Goal: Task Accomplishment & Management: Use online tool/utility

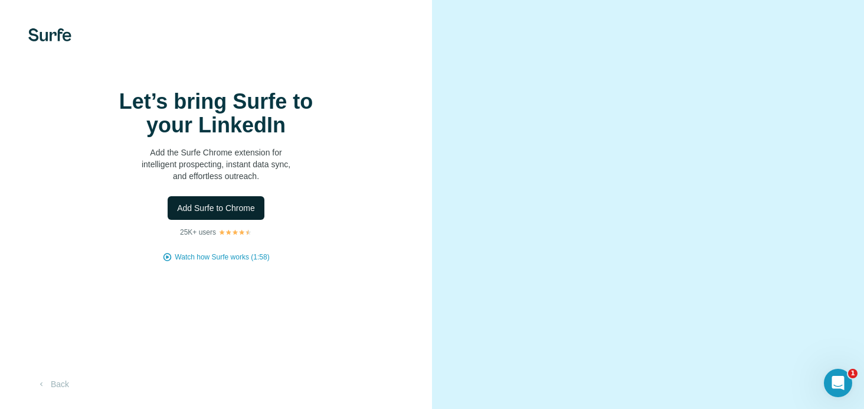
click at [251, 214] on span "Add Surfe to Chrome" at bounding box center [216, 208] width 78 height 12
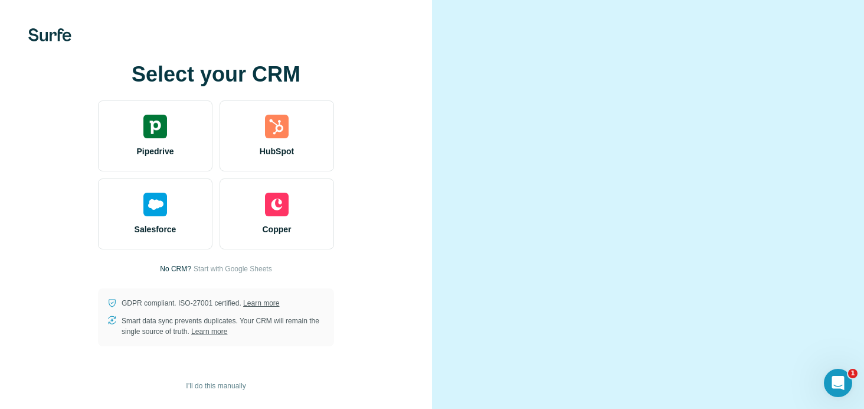
scroll to position [57, 0]
click at [223, 384] on span "I’ll do this manually" at bounding box center [216, 385] width 60 height 11
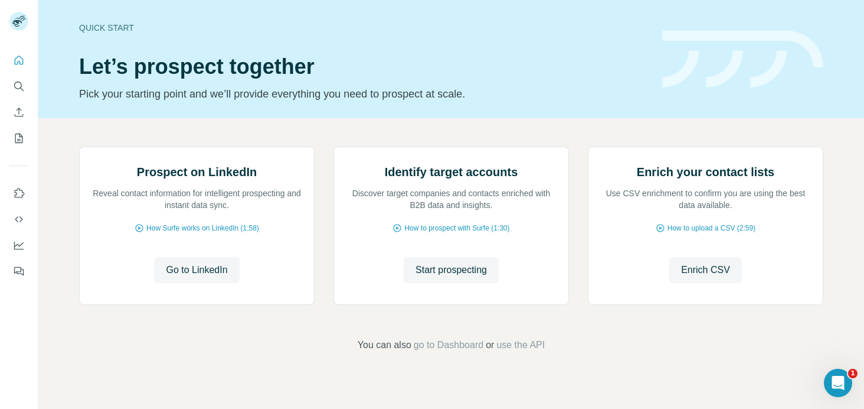
scroll to position [98, 0]
click at [186, 277] on span "Go to LinkedIn" at bounding box center [196, 270] width 61 height 14
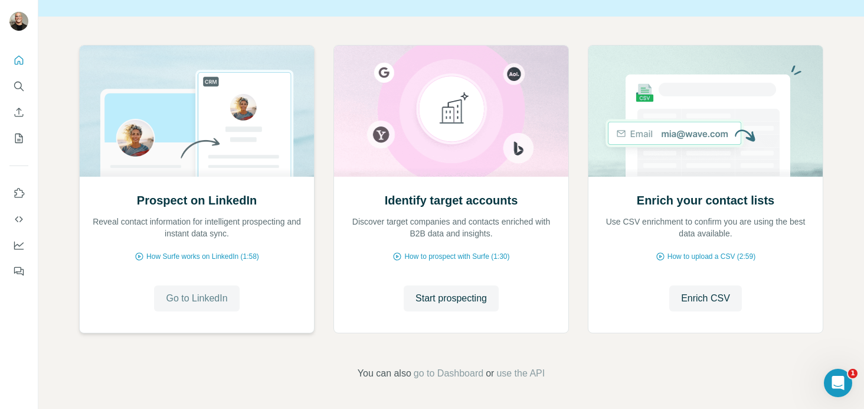
click at [227, 295] on span "Go to LinkedIn" at bounding box center [196, 298] width 61 height 14
click at [233, 286] on button "Go to LinkedIn" at bounding box center [196, 298] width 85 height 26
click at [701, 257] on span "How to upload a CSV (2:59)" at bounding box center [712, 256] width 88 height 11
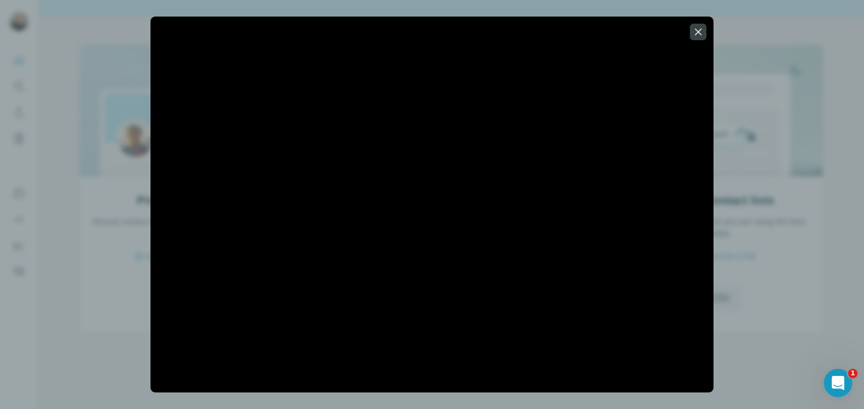
click at [796, 30] on div at bounding box center [432, 204] width 864 height 409
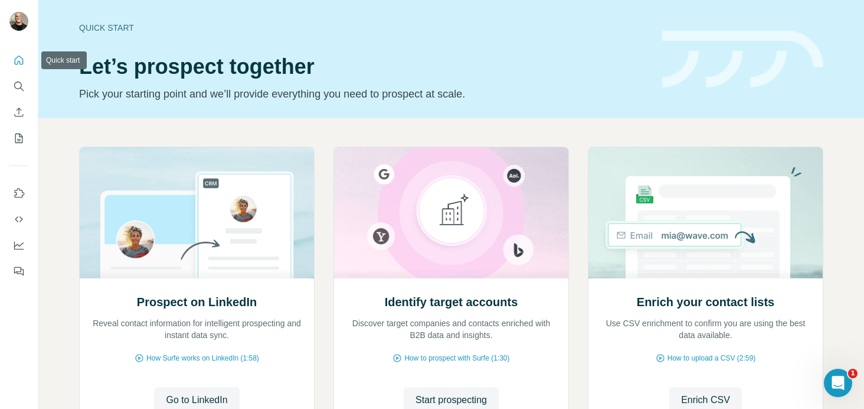
click at [18, 60] on icon "Quick start" at bounding box center [19, 60] width 12 height 12
click at [62, 112] on div "Quick start Let’s prospect together Pick your starting point and we’ll provide …" at bounding box center [451, 59] width 826 height 118
click at [15, 110] on icon "Enrich CSV" at bounding box center [19, 112] width 12 height 12
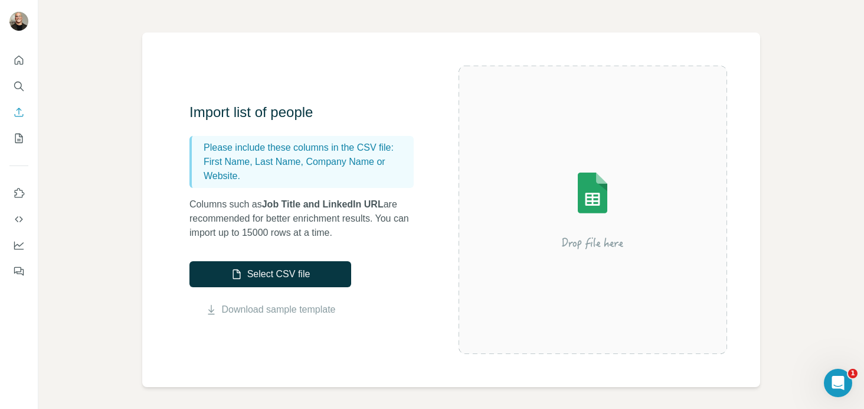
scroll to position [95, 0]
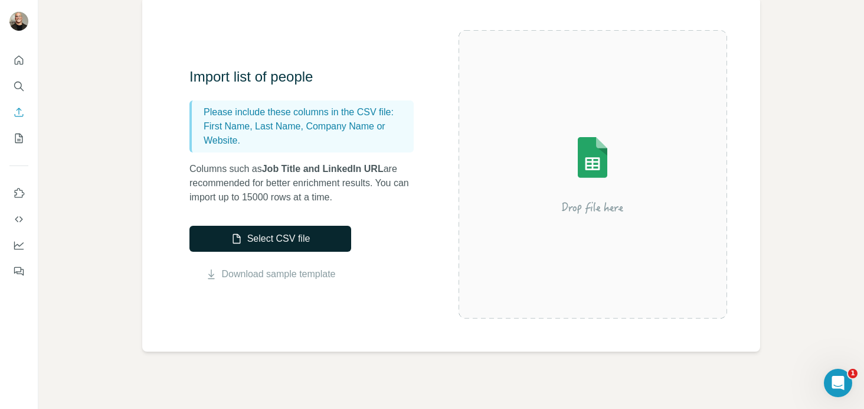
click at [299, 234] on button "Select CSV file" at bounding box center [271, 239] width 162 height 26
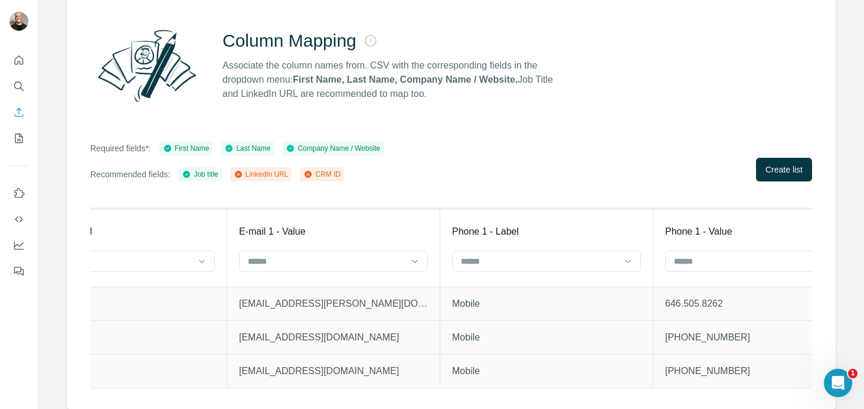
scroll to position [0, 3754]
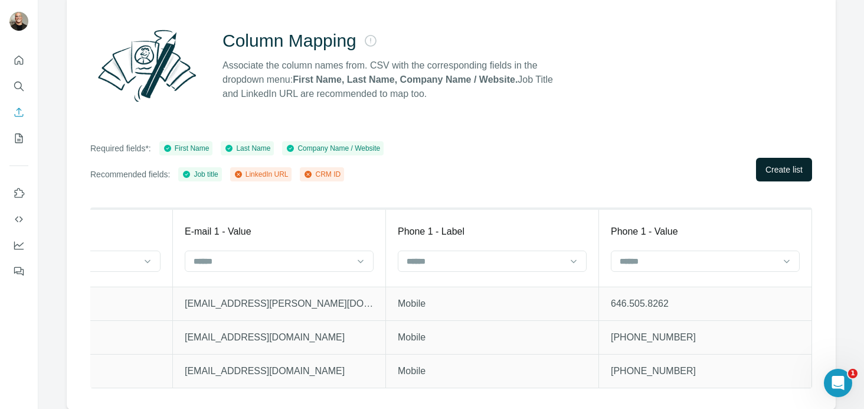
click at [769, 161] on button "Create list" at bounding box center [784, 170] width 56 height 24
